Goal: Find specific page/section: Find specific page/section

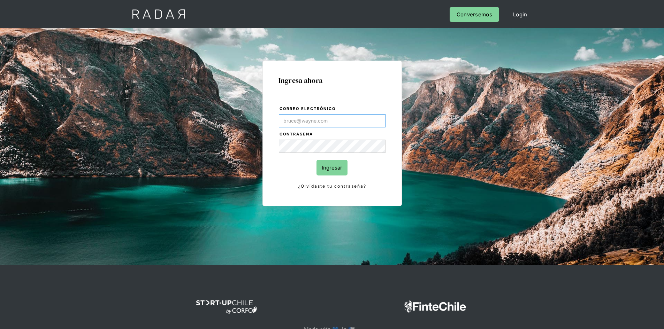
type input "[PERSON_NAME][EMAIL_ADDRESS][DOMAIN_NAME]"
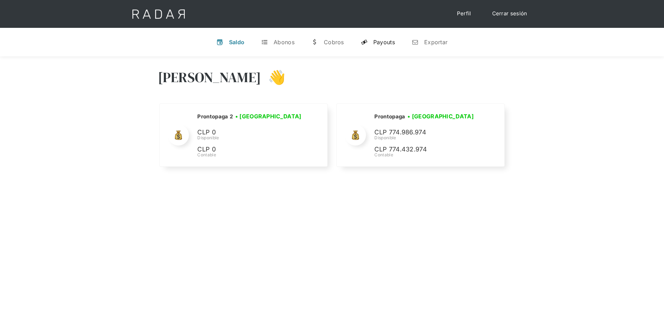
click at [377, 41] on div "Payouts" at bounding box center [384, 42] width 22 height 7
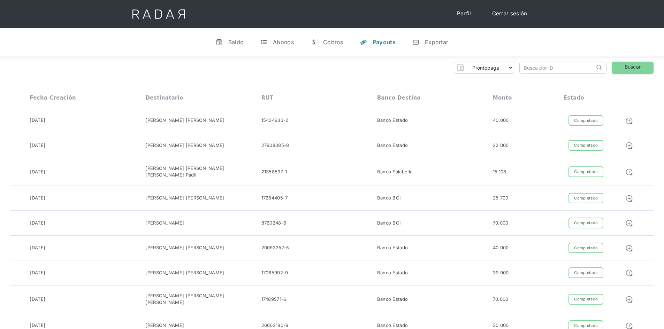
click at [546, 67] on input "search" at bounding box center [557, 67] width 75 height 11
